Goal: Find specific page/section: Find specific page/section

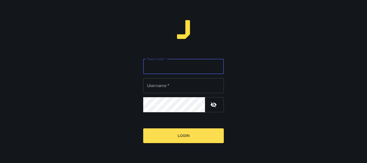
click at [178, 61] on input "Team Code   *" at bounding box center [183, 66] width 81 height 15
type input "*******"
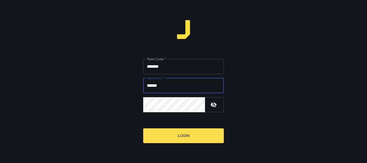
type input "******"
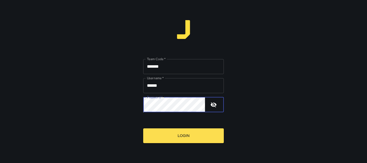
click at [143, 128] on button "Login" at bounding box center [183, 135] width 81 height 15
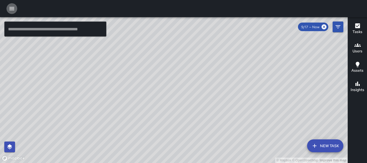
click at [11, 8] on icon "button" at bounding box center [12, 8] width 6 height 6
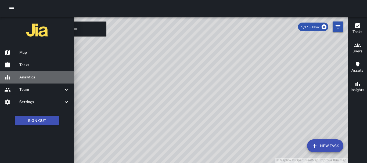
click at [40, 75] on h6 "Analytics" at bounding box center [44, 77] width 50 height 6
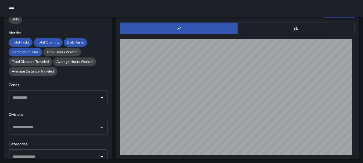
scroll to position [201, 0]
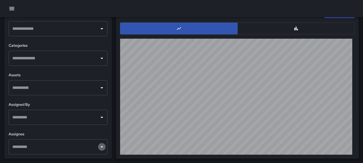
click at [100, 145] on icon "Open" at bounding box center [102, 147] width 6 height 6
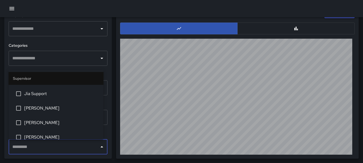
scroll to position [97, 0]
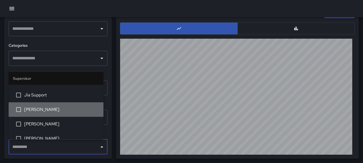
click at [57, 106] on span "[PERSON_NAME]" at bounding box center [61, 109] width 75 height 6
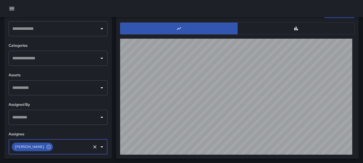
click at [71, 151] on input "text" at bounding box center [72, 147] width 36 height 10
click at [99, 117] on icon "Open" at bounding box center [102, 117] width 6 height 6
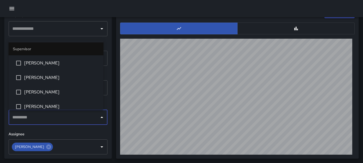
scroll to position [111, 0]
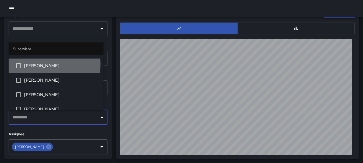
click at [38, 64] on span "[PERSON_NAME]" at bounding box center [61, 66] width 75 height 6
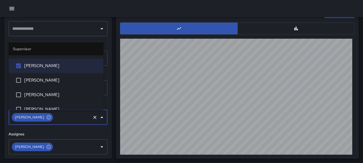
click at [74, 135] on h6 "Assignee" at bounding box center [58, 134] width 99 height 6
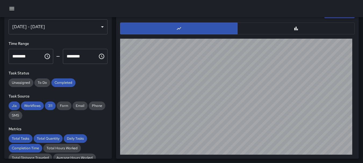
scroll to position [0, 0]
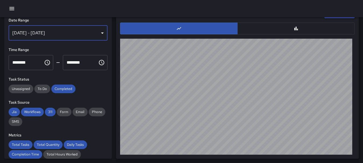
click at [96, 33] on div "[DATE] - [DATE]" at bounding box center [58, 33] width 99 height 15
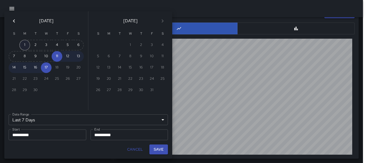
click at [27, 42] on button "1" at bounding box center [24, 45] width 11 height 11
type input "******"
type input "**********"
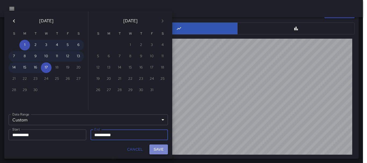
click at [156, 148] on button "Save" at bounding box center [158, 150] width 19 height 10
type input "**********"
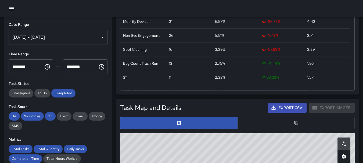
scroll to position [175, 0]
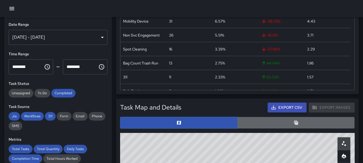
click at [299, 125] on button "button" at bounding box center [295, 123] width 117 height 12
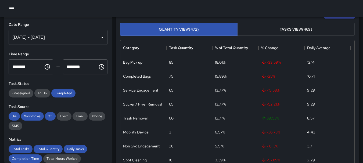
scroll to position [0, 0]
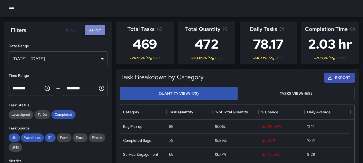
click at [100, 31] on button "Apply" at bounding box center [95, 30] width 20 height 10
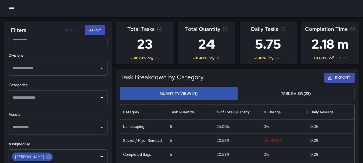
scroll to position [201, 0]
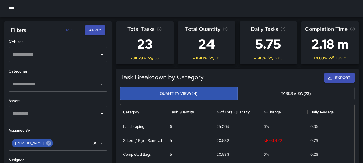
click at [46, 141] on icon at bounding box center [49, 143] width 6 height 6
click at [99, 144] on icon "Open" at bounding box center [102, 143] width 6 height 6
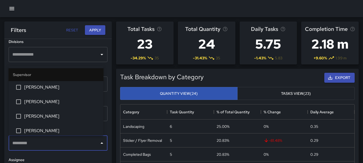
scroll to position [30, 0]
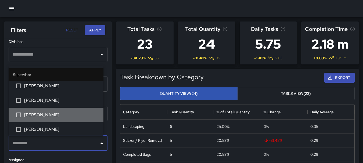
click at [79, 117] on span "[PERSON_NAME]" at bounding box center [61, 115] width 75 height 6
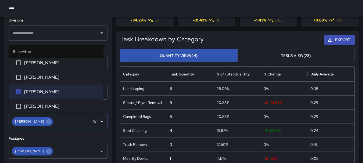
scroll to position [39, 0]
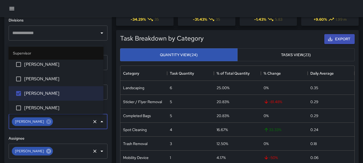
click at [46, 151] on icon at bounding box center [48, 151] width 5 height 5
click at [99, 152] on icon "Open" at bounding box center [102, 151] width 6 height 6
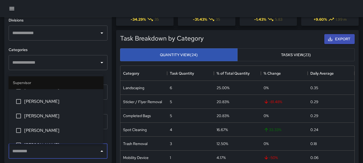
scroll to position [37, 0]
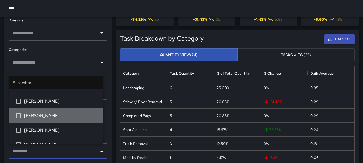
click at [58, 118] on span "[PERSON_NAME]" at bounding box center [61, 116] width 75 height 6
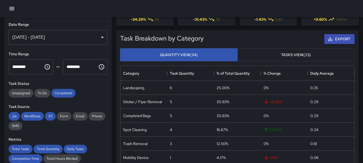
scroll to position [0, 0]
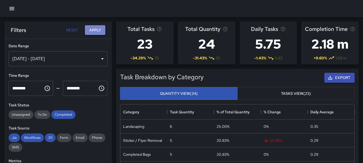
click at [103, 29] on button "Apply" at bounding box center [95, 30] width 20 height 10
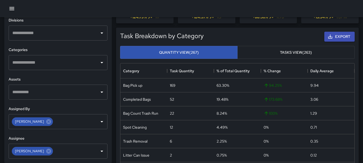
scroll to position [48, 0]
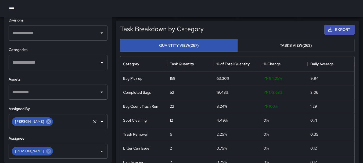
click at [46, 121] on icon at bounding box center [49, 122] width 6 height 6
click at [99, 123] on icon "Open" at bounding box center [102, 121] width 6 height 6
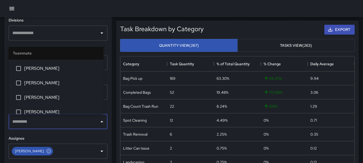
scroll to position [299, 0]
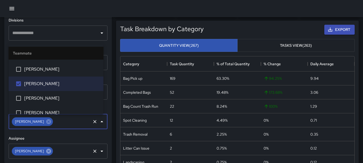
click at [46, 152] on icon at bounding box center [48, 151] width 5 height 5
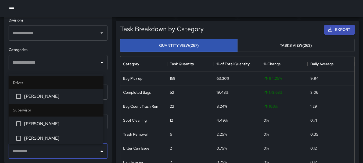
click at [55, 152] on input "text" at bounding box center [54, 151] width 86 height 10
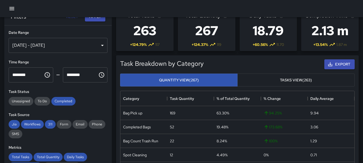
scroll to position [0, 0]
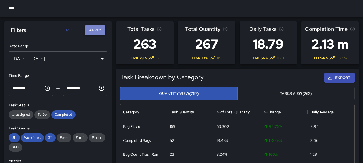
click at [101, 29] on button "Apply" at bounding box center [95, 30] width 20 height 10
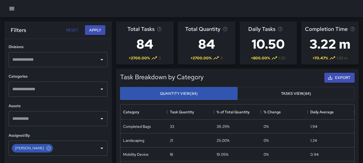
scroll to position [201, 0]
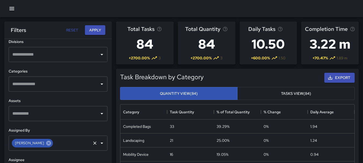
click at [46, 145] on icon at bounding box center [48, 143] width 5 height 5
click at [99, 144] on icon "Open" at bounding box center [102, 143] width 6 height 6
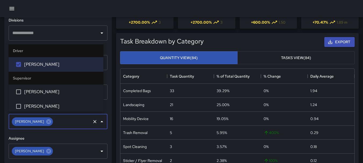
scroll to position [37, 0]
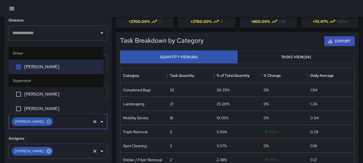
click at [46, 152] on icon at bounding box center [48, 151] width 5 height 5
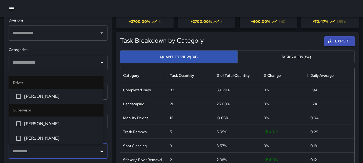
click at [88, 151] on input "text" at bounding box center [54, 151] width 86 height 10
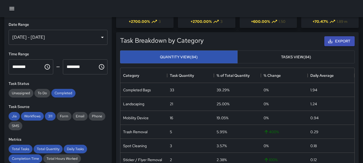
scroll to position [0, 0]
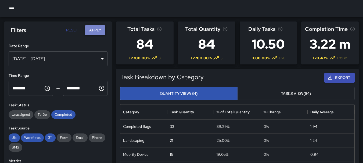
click at [95, 32] on button "Apply" at bounding box center [95, 30] width 20 height 10
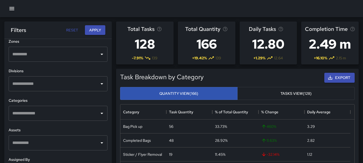
scroll to position [201, 0]
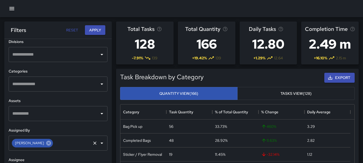
click at [46, 142] on icon at bounding box center [48, 143] width 5 height 5
click at [99, 145] on icon "Open" at bounding box center [102, 143] width 6 height 6
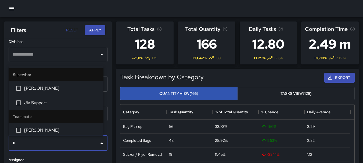
type input "**"
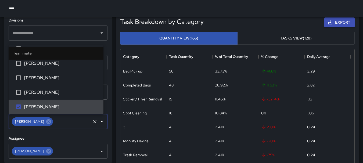
scroll to position [56, 0]
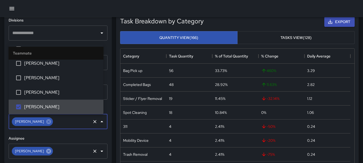
click at [46, 152] on icon at bounding box center [49, 151] width 6 height 6
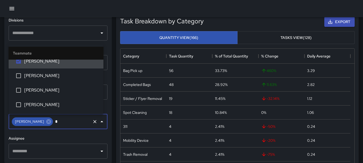
scroll to position [38, 0]
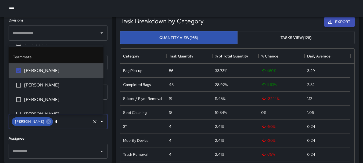
type input "*"
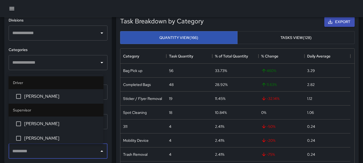
click at [43, 152] on input "text" at bounding box center [54, 151] width 86 height 10
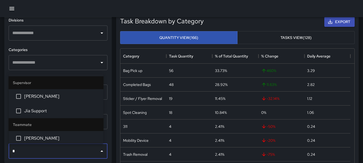
type input "**"
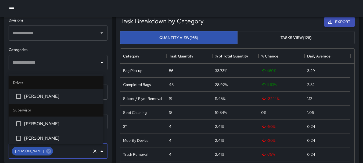
scroll to position [319, 0]
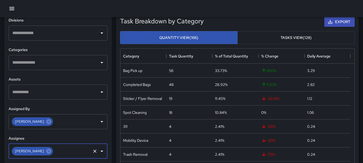
click at [80, 153] on input "text" at bounding box center [72, 151] width 36 height 10
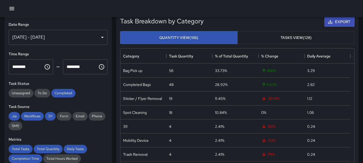
scroll to position [0, 0]
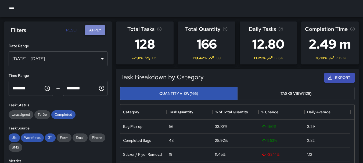
click at [98, 28] on button "Apply" at bounding box center [95, 30] width 20 height 10
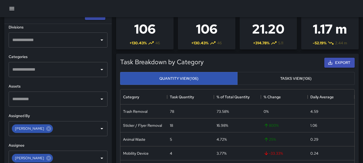
scroll to position [200, 0]
click at [46, 129] on icon at bounding box center [49, 129] width 6 height 6
click at [46, 158] on icon at bounding box center [49, 158] width 6 height 6
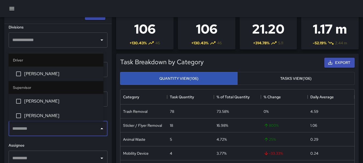
click at [45, 127] on input "text" at bounding box center [54, 129] width 86 height 10
type input "**"
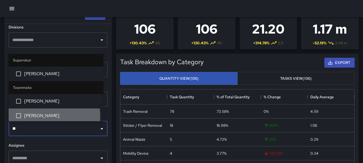
click at [34, 117] on span "[PERSON_NAME]" at bounding box center [61, 116] width 75 height 6
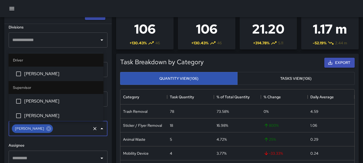
scroll to position [363, 0]
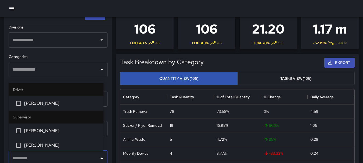
click at [48, 160] on input "text" at bounding box center [54, 158] width 86 height 10
type input "**"
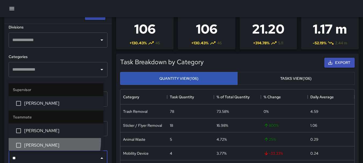
click at [37, 141] on li "[PERSON_NAME]" at bounding box center [56, 145] width 95 height 15
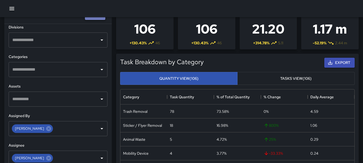
click at [94, 19] on button "Apply" at bounding box center [95, 15] width 20 height 10
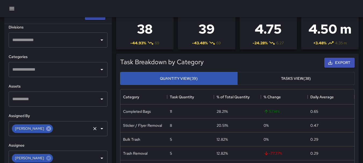
click at [46, 129] on icon at bounding box center [49, 129] width 6 height 6
click at [46, 157] on icon at bounding box center [48, 158] width 5 height 5
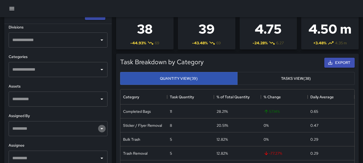
click at [99, 129] on icon "Open" at bounding box center [102, 128] width 6 height 6
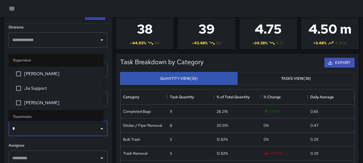
type input "**"
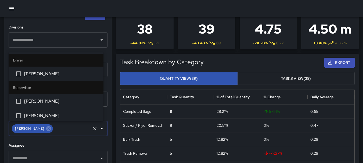
scroll to position [450, 0]
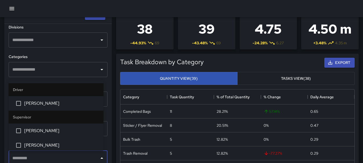
click at [84, 159] on input "text" at bounding box center [54, 158] width 86 height 10
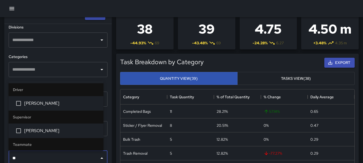
type input "***"
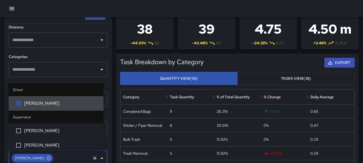
click at [93, 17] on div at bounding box center [181, 8] width 363 height 17
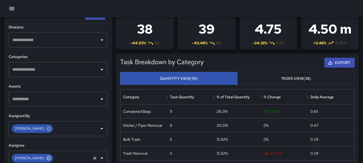
click at [46, 159] on icon at bounding box center [48, 158] width 5 height 5
click at [42, 159] on input "text" at bounding box center [54, 158] width 86 height 10
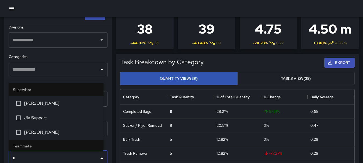
type input "**"
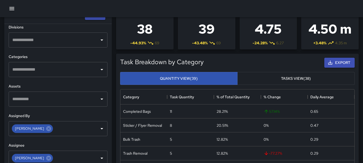
click at [93, 16] on div at bounding box center [181, 8] width 363 height 17
click at [94, 17] on div at bounding box center [181, 8] width 363 height 17
click at [97, 16] on div at bounding box center [181, 8] width 363 height 17
click at [46, 128] on icon at bounding box center [48, 128] width 5 height 5
click at [46, 160] on icon at bounding box center [48, 158] width 5 height 5
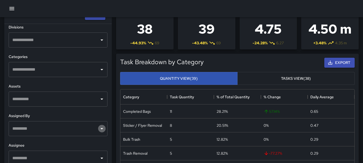
click at [99, 127] on icon "Open" at bounding box center [102, 128] width 6 height 6
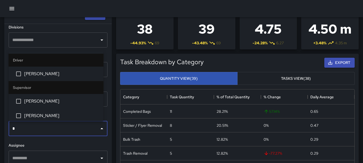
type input "**"
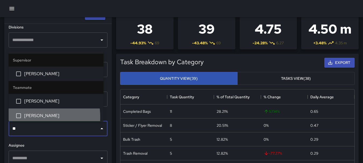
click at [27, 117] on span "[PERSON_NAME]" at bounding box center [61, 116] width 75 height 6
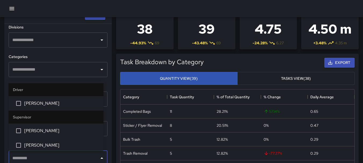
click at [34, 156] on input "text" at bounding box center [54, 158] width 86 height 10
type input "**"
click at [29, 142] on li "[PERSON_NAME]" at bounding box center [56, 145] width 95 height 15
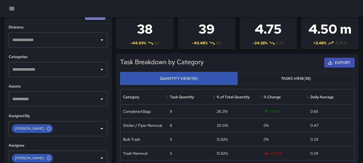
click at [98, 18] on button "Apply" at bounding box center [95, 15] width 20 height 10
click at [46, 131] on icon at bounding box center [49, 129] width 6 height 6
click at [46, 160] on icon at bounding box center [48, 158] width 5 height 5
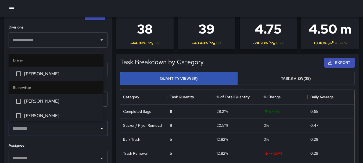
click at [56, 128] on input "text" at bounding box center [54, 129] width 86 height 10
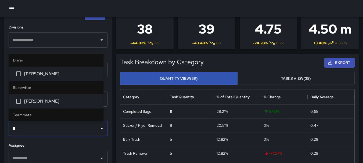
type input "***"
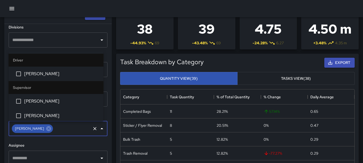
scroll to position [406, 0]
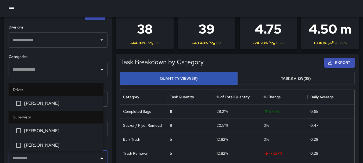
click at [39, 158] on input "text" at bounding box center [54, 158] width 86 height 10
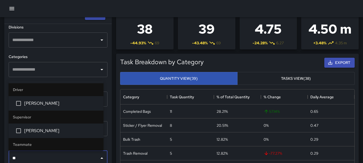
type input "***"
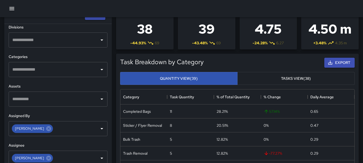
click at [98, 17] on div at bounding box center [181, 8] width 363 height 17
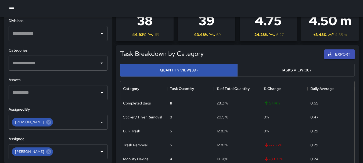
scroll to position [0, 0]
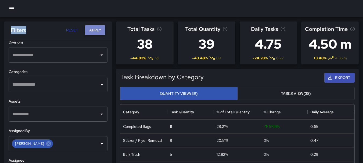
click at [95, 29] on button "Apply" at bounding box center [95, 30] width 20 height 10
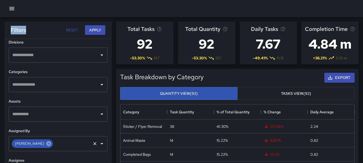
click at [47, 143] on icon at bounding box center [49, 144] width 6 height 6
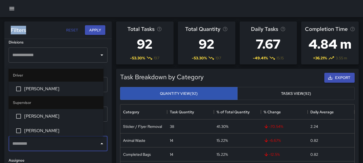
click at [47, 143] on input "text" at bounding box center [54, 144] width 86 height 10
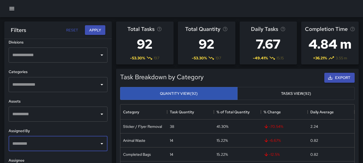
click at [47, 143] on input "text" at bounding box center [54, 144] width 86 height 10
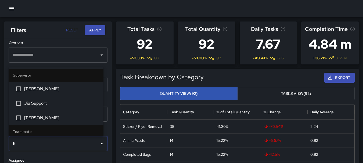
type input "**"
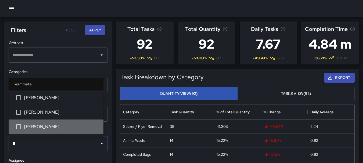
click at [44, 127] on span "[PERSON_NAME]" at bounding box center [61, 127] width 75 height 6
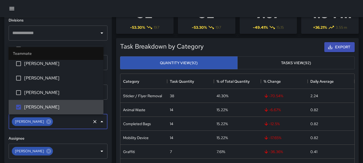
scroll to position [31, 0]
click at [48, 153] on icon at bounding box center [48, 151] width 5 height 5
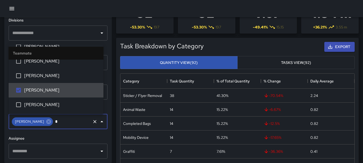
scroll to position [149, 0]
type input "**"
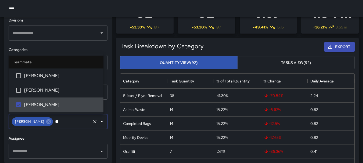
scroll to position [0, 0]
click at [93, 121] on icon "Clear" at bounding box center [94, 121] width 5 height 5
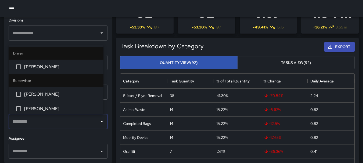
click at [50, 125] on input "text" at bounding box center [54, 122] width 86 height 10
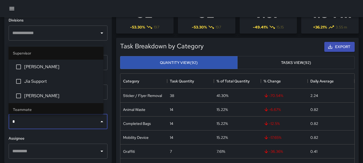
type input "**"
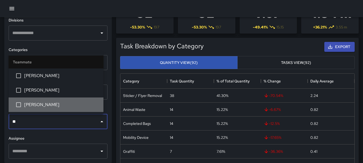
click at [45, 102] on span "[PERSON_NAME]" at bounding box center [61, 105] width 75 height 6
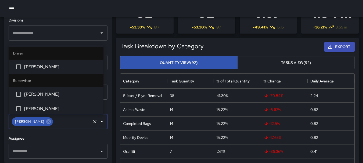
scroll to position [450, 0]
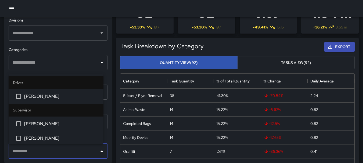
click at [44, 153] on input "text" at bounding box center [54, 151] width 86 height 10
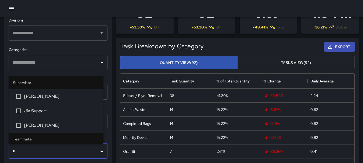
type input "**"
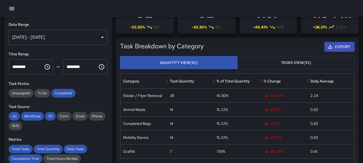
scroll to position [0, 0]
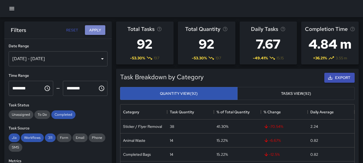
click at [96, 29] on button "Apply" at bounding box center [95, 30] width 20 height 10
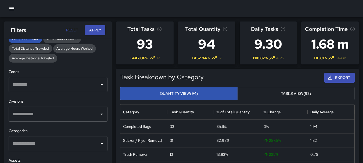
scroll to position [142, 0]
click at [84, 143] on input "text" at bounding box center [54, 143] width 86 height 10
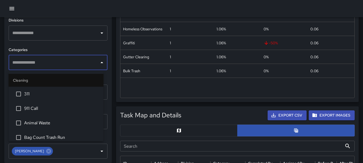
scroll to position [169, 0]
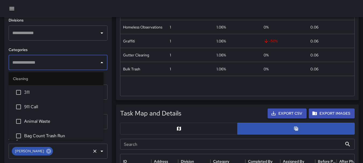
click at [46, 152] on icon at bounding box center [49, 151] width 6 height 6
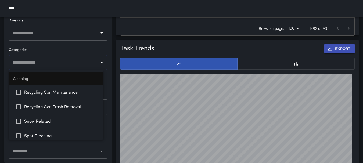
scroll to position [538, 0]
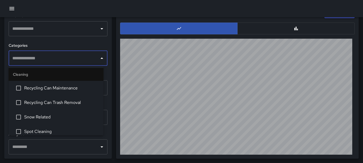
click at [99, 149] on icon "Open" at bounding box center [102, 147] width 6 height 6
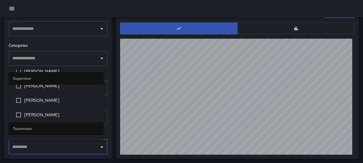
scroll to position [163, 0]
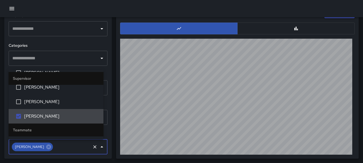
click at [93, 48] on h6 "Categories" at bounding box center [58, 46] width 99 height 6
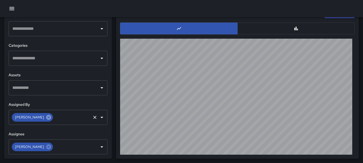
click at [46, 116] on icon at bounding box center [48, 117] width 5 height 5
click at [36, 116] on input "text" at bounding box center [54, 117] width 86 height 10
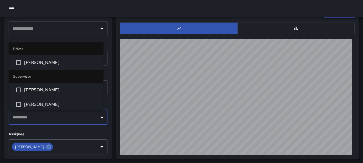
type input "*"
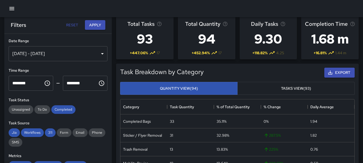
scroll to position [0, 0]
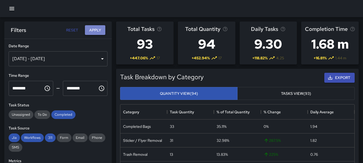
click at [95, 27] on button "Apply" at bounding box center [95, 30] width 20 height 10
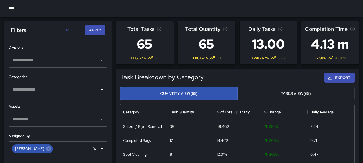
scroll to position [201, 0]
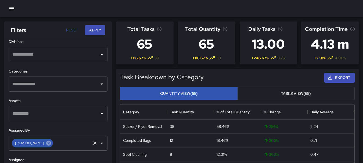
click at [46, 141] on icon at bounding box center [49, 143] width 6 height 6
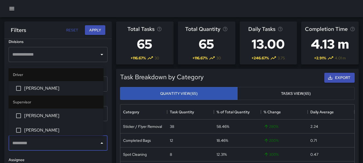
click at [45, 142] on input "text" at bounding box center [54, 143] width 86 height 10
type input "***"
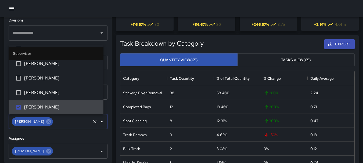
scroll to position [34, 0]
click at [46, 152] on icon at bounding box center [49, 151] width 6 height 6
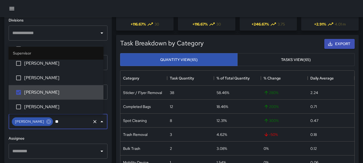
scroll to position [0, 0]
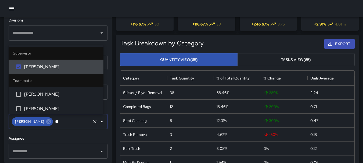
type input "*"
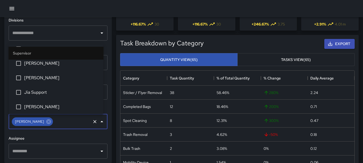
scroll to position [118, 0]
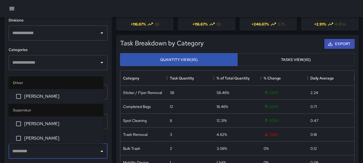
click at [44, 152] on input "text" at bounding box center [54, 151] width 86 height 10
type input "***"
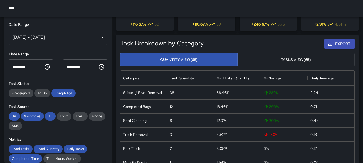
scroll to position [0, 0]
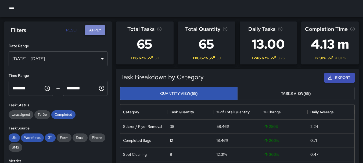
click at [100, 34] on button "Apply" at bounding box center [95, 30] width 20 height 10
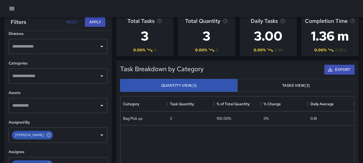
scroll to position [10, 0]
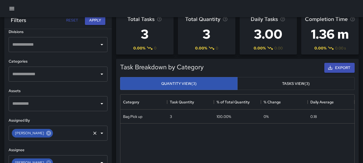
click at [46, 133] on icon at bounding box center [49, 133] width 6 height 6
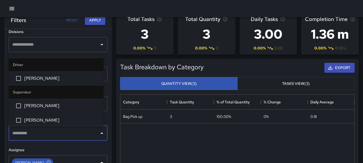
click at [42, 133] on input "text" at bounding box center [54, 133] width 86 height 10
type input "**"
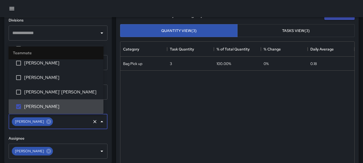
scroll to position [63, 0]
click at [46, 152] on icon at bounding box center [48, 151] width 5 height 5
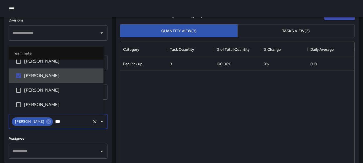
scroll to position [0, 0]
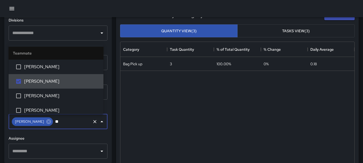
type input "*"
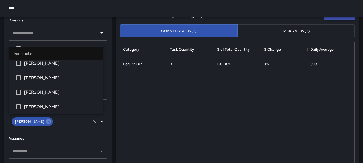
scroll to position [392, 0]
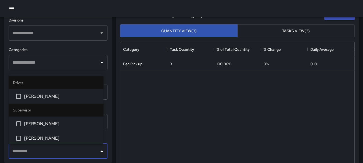
click at [74, 150] on input "text" at bounding box center [54, 151] width 86 height 10
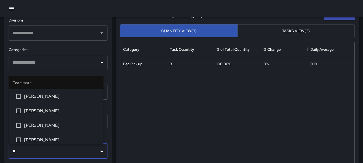
type input "***"
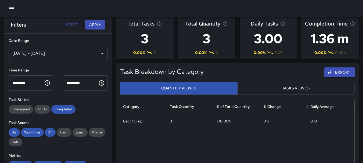
scroll to position [5, 0]
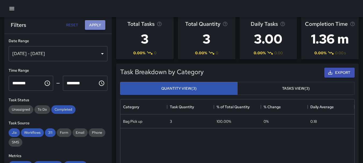
click at [100, 28] on button "Apply" at bounding box center [95, 25] width 20 height 10
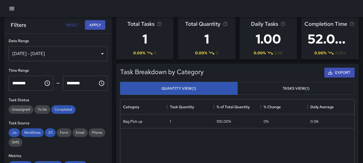
scroll to position [0, 0]
